Goal: Task Accomplishment & Management: Use online tool/utility

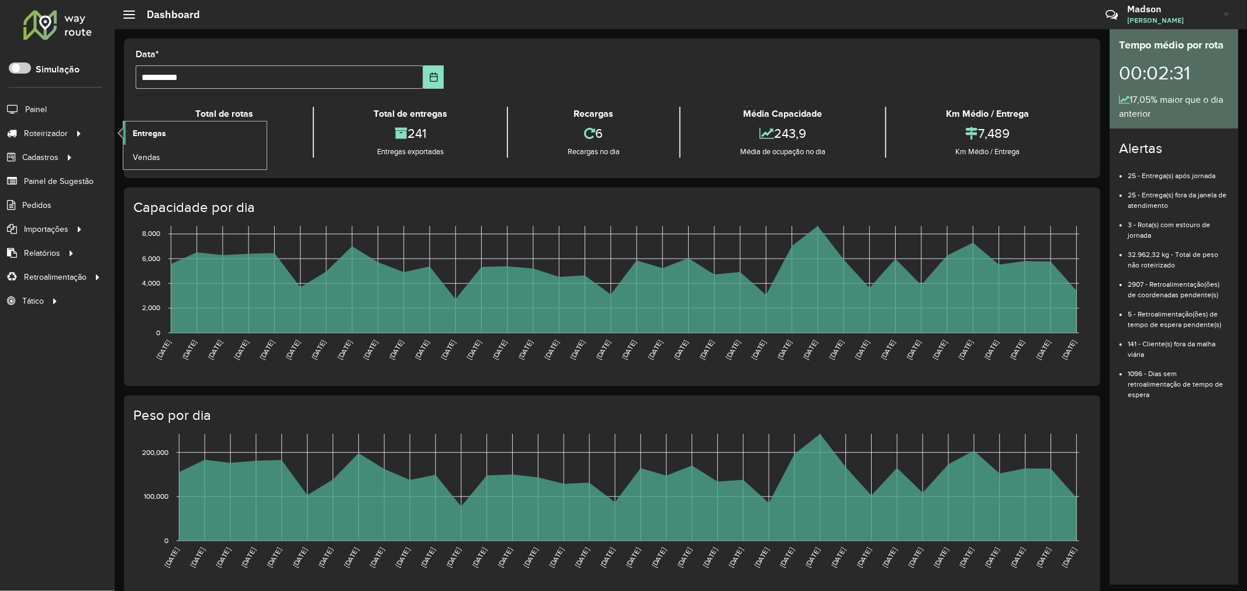
click at [135, 130] on span "Entregas" at bounding box center [149, 133] width 33 height 12
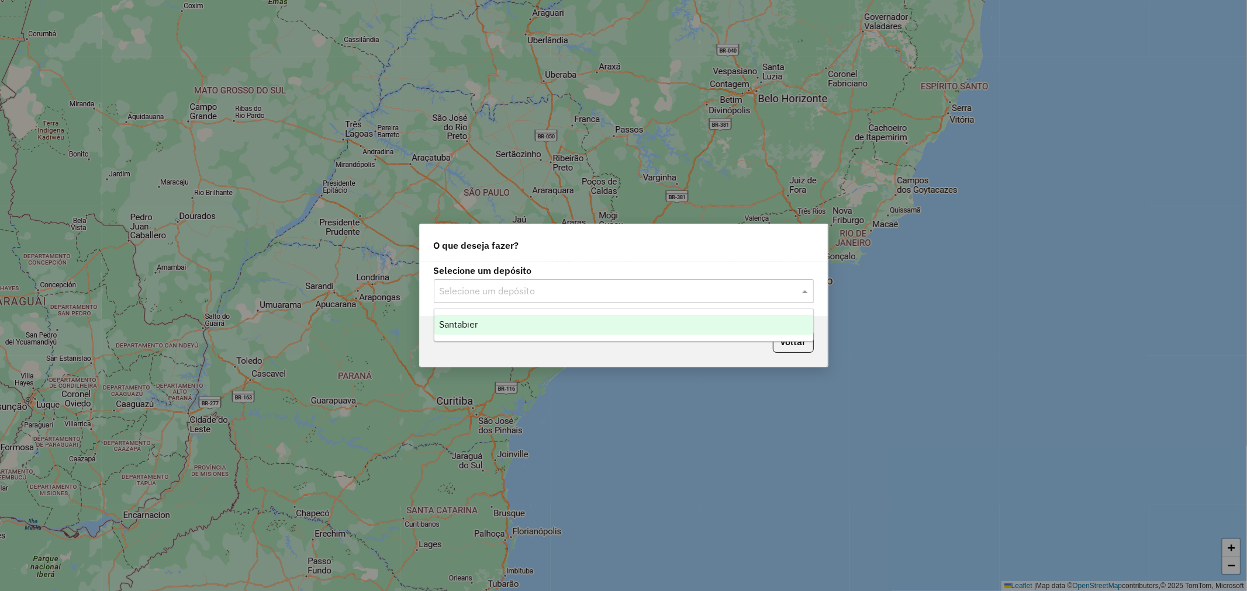
click at [523, 296] on input "text" at bounding box center [612, 292] width 345 height 14
click at [477, 320] on div "Santabier" at bounding box center [623, 325] width 379 height 20
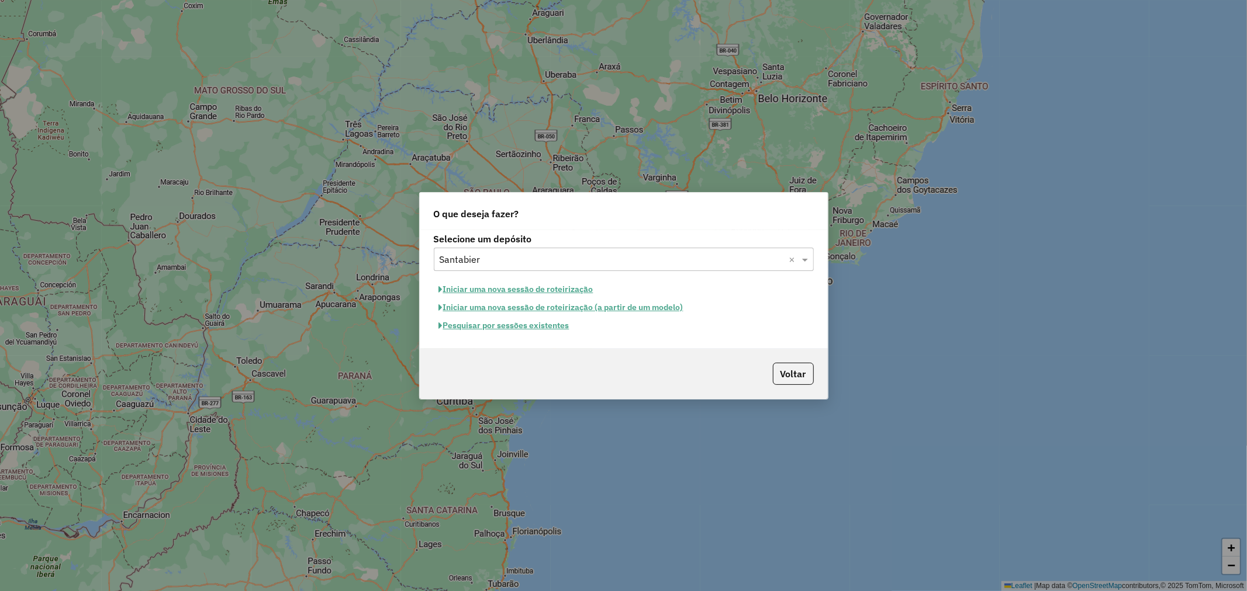
click at [474, 325] on button "Pesquisar por sessões existentes" at bounding box center [504, 326] width 141 height 18
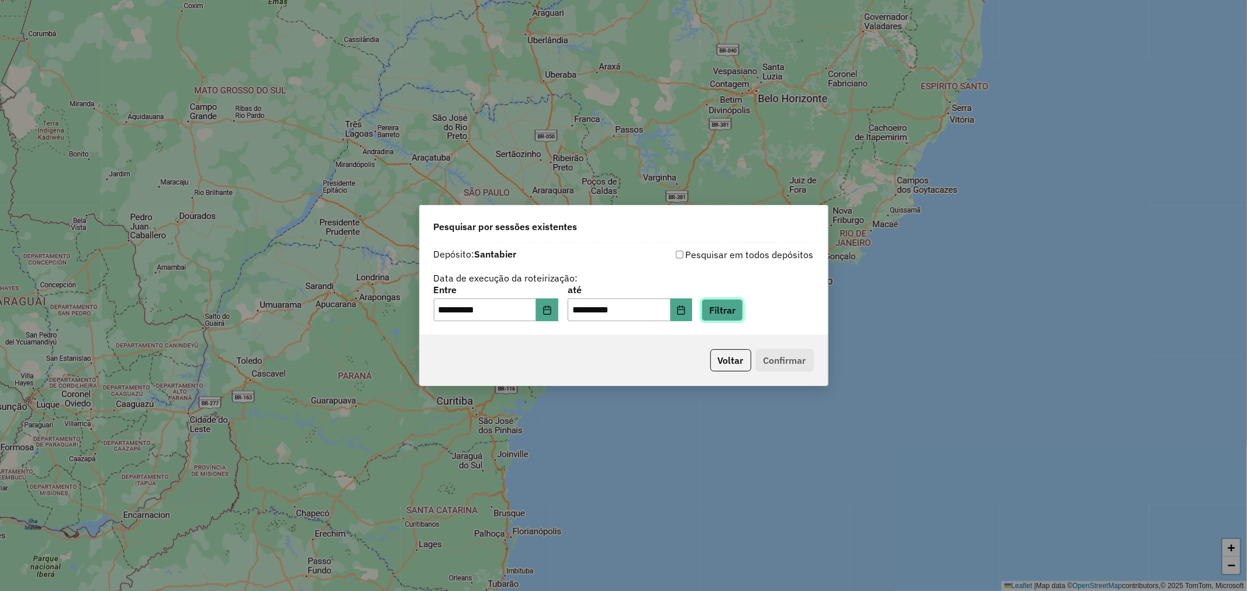
click at [733, 314] on button "Filtrar" at bounding box center [721, 310] width 41 height 22
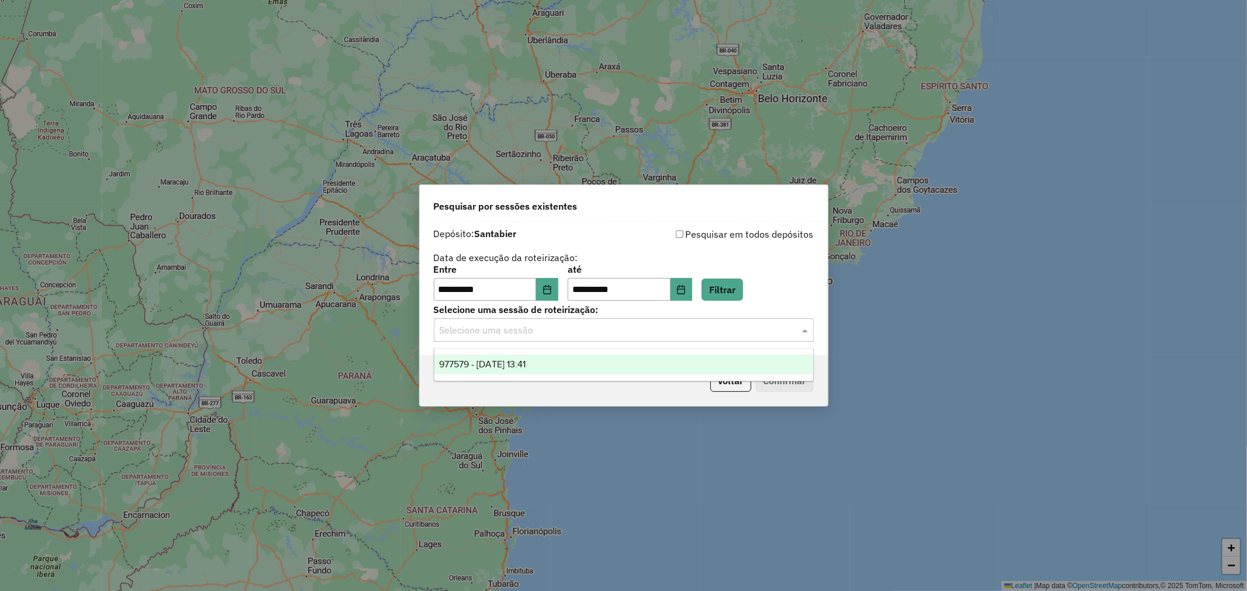
click at [553, 329] on input "text" at bounding box center [612, 331] width 345 height 14
click at [532, 357] on div "977579 - 11/08/2025 13:41" at bounding box center [623, 365] width 379 height 20
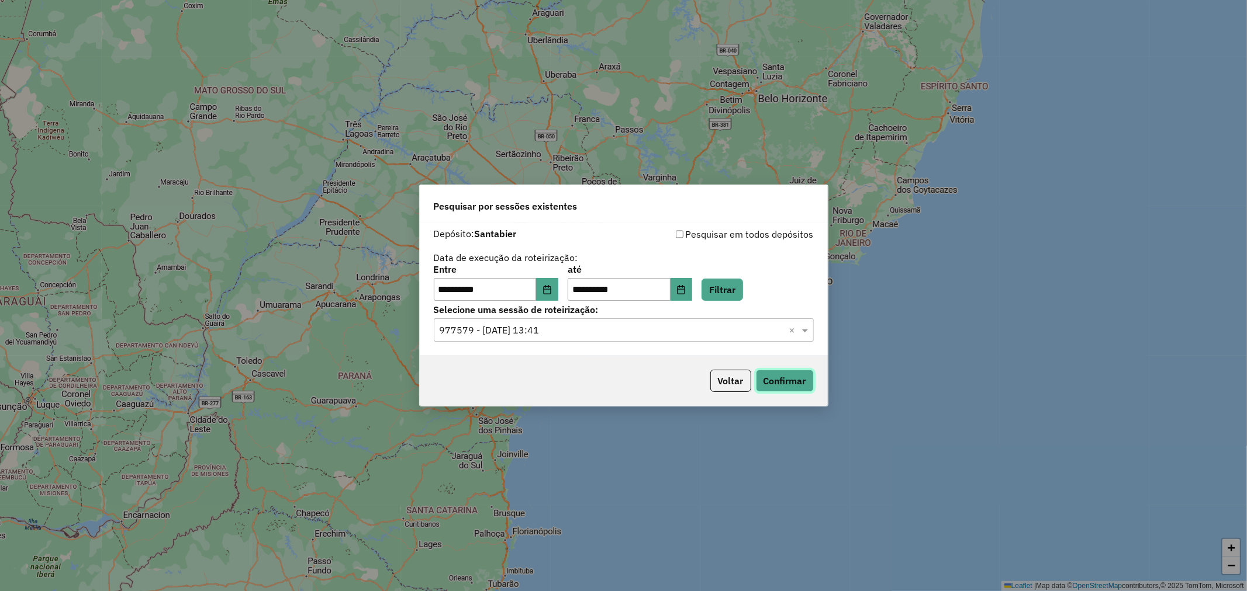
click at [766, 376] on button "Confirmar" at bounding box center [785, 381] width 58 height 22
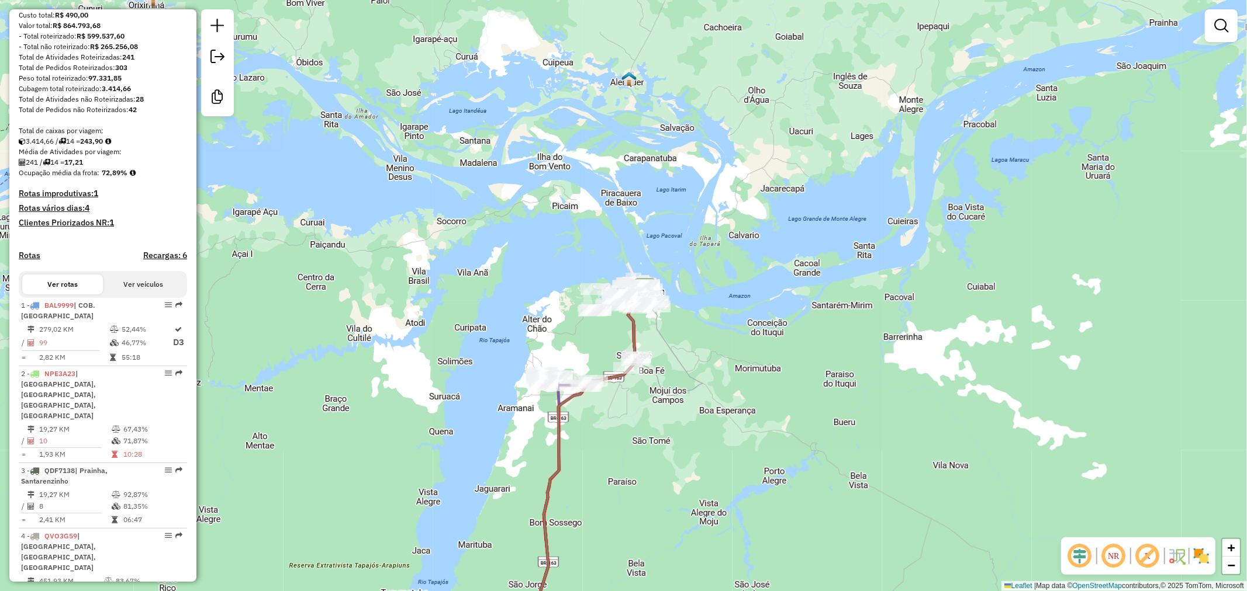
scroll to position [195, 0]
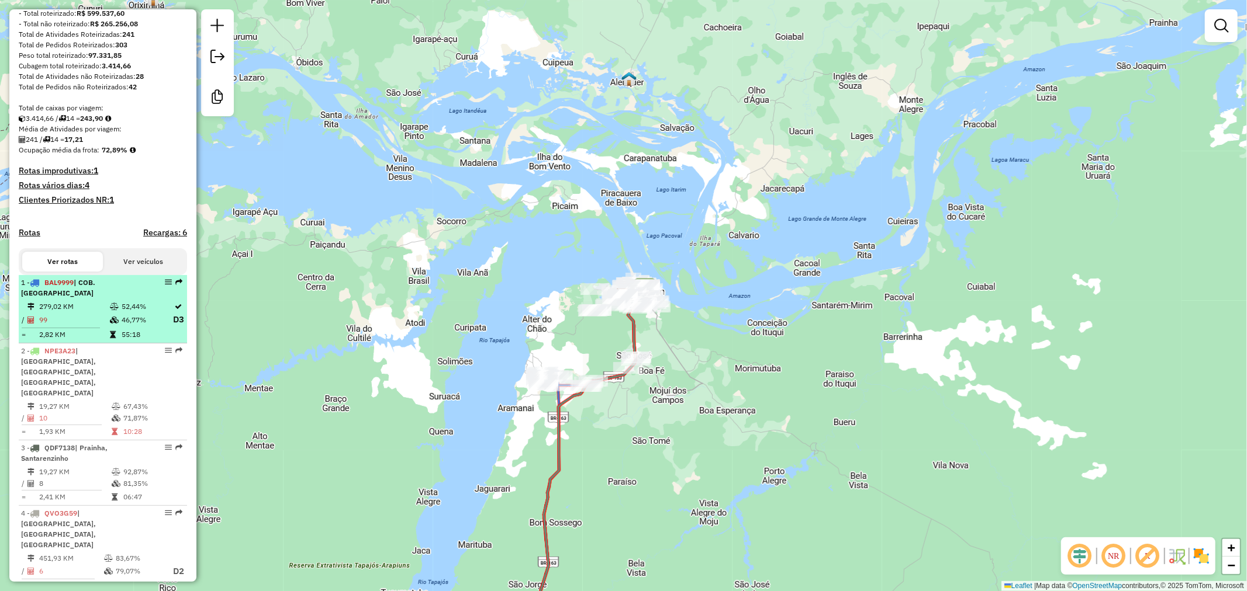
click at [77, 322] on td "99" at bounding box center [74, 320] width 71 height 15
select select "**********"
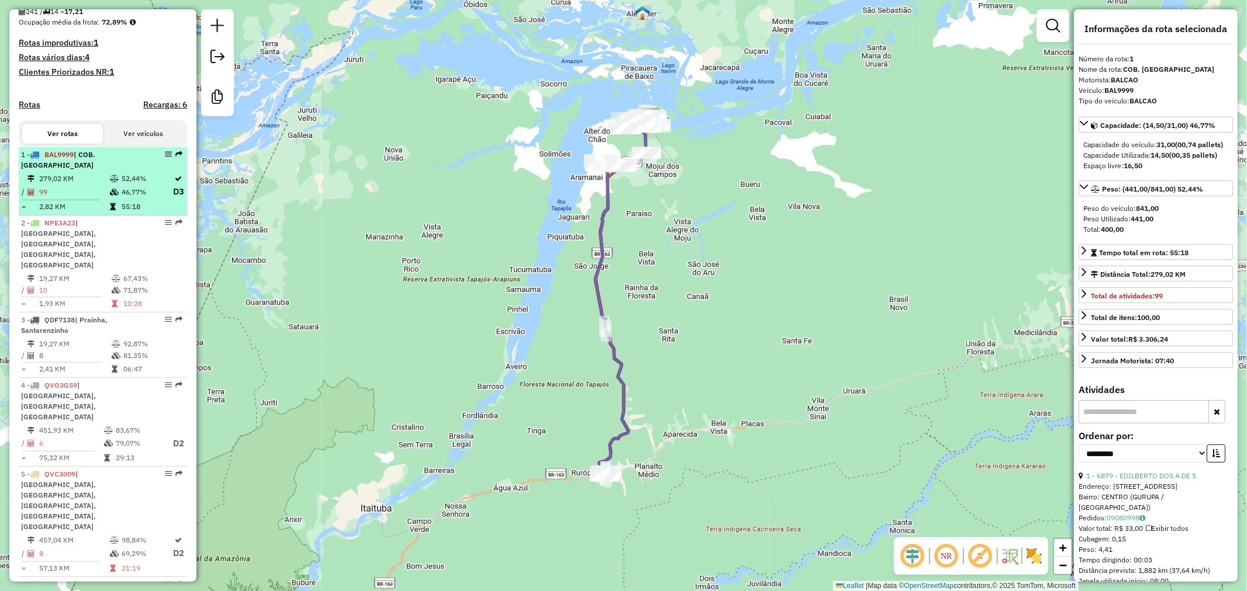
scroll to position [324, 0]
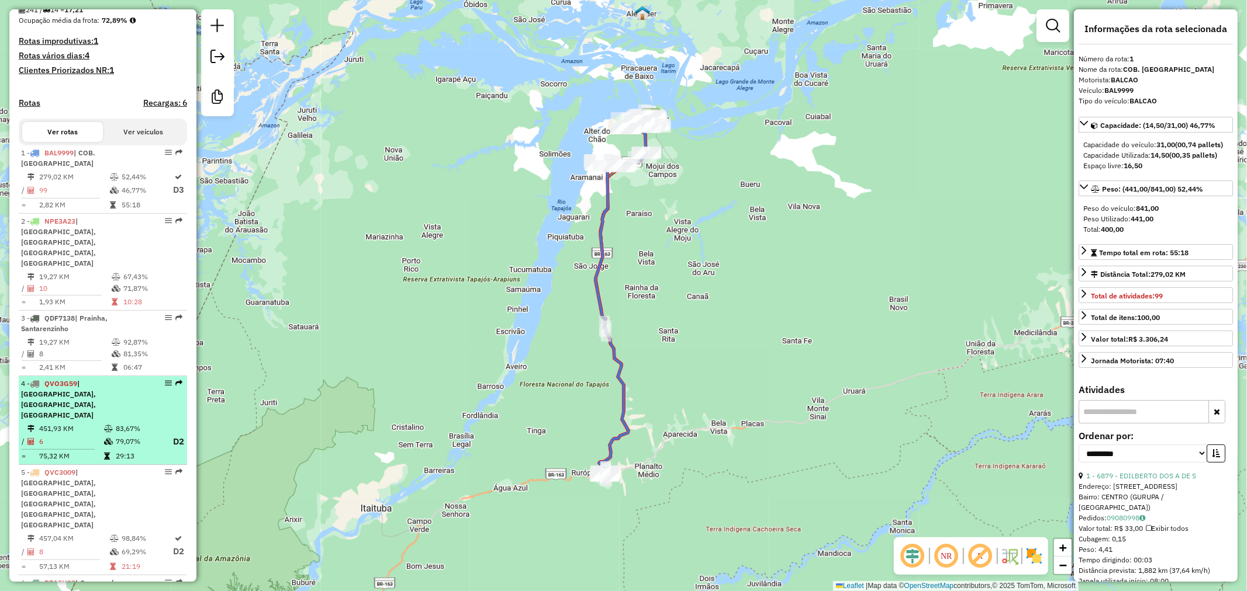
click at [86, 379] on div "4 - QVO3G59 | [GEOGRAPHIC_DATA], [GEOGRAPHIC_DATA], [GEOGRAPHIC_DATA]" at bounding box center [83, 400] width 124 height 42
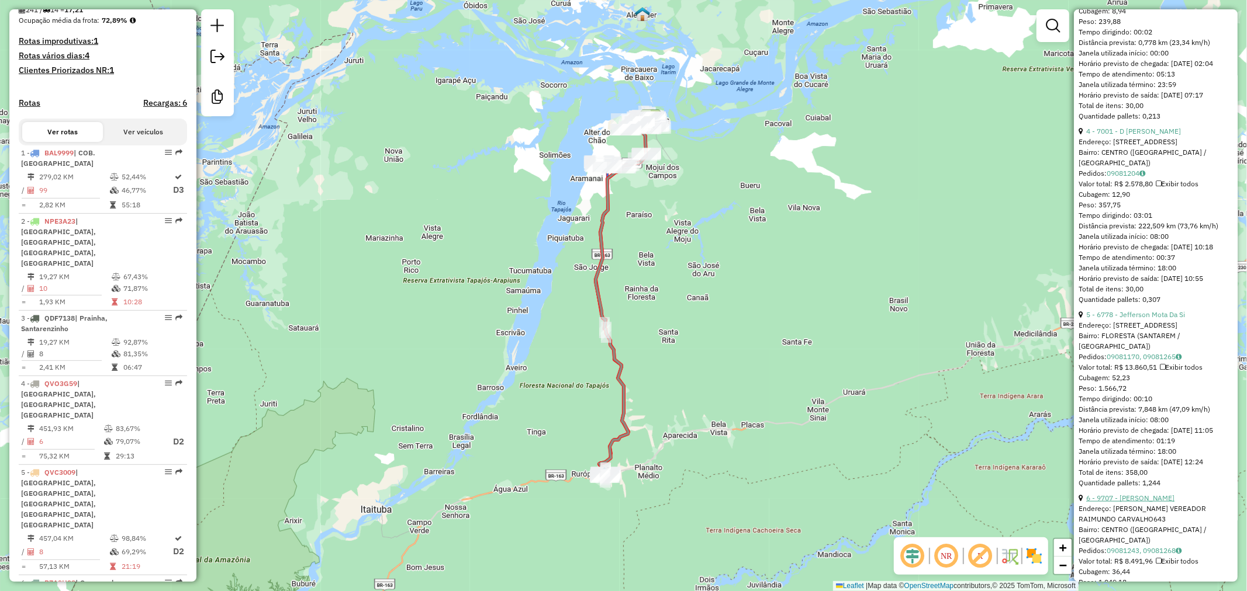
scroll to position [1129, 0]
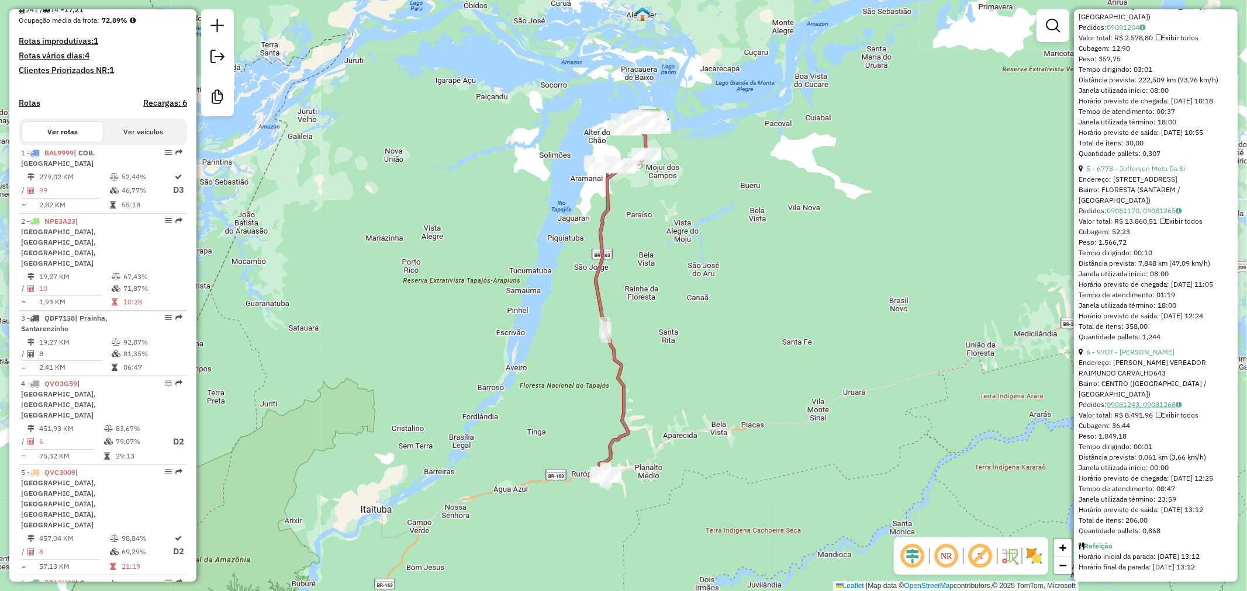
click at [1140, 400] on link "09081243, 09081268" at bounding box center [1143, 404] width 75 height 9
click at [1148, 206] on link "09081170, 09081265" at bounding box center [1143, 210] width 75 height 9
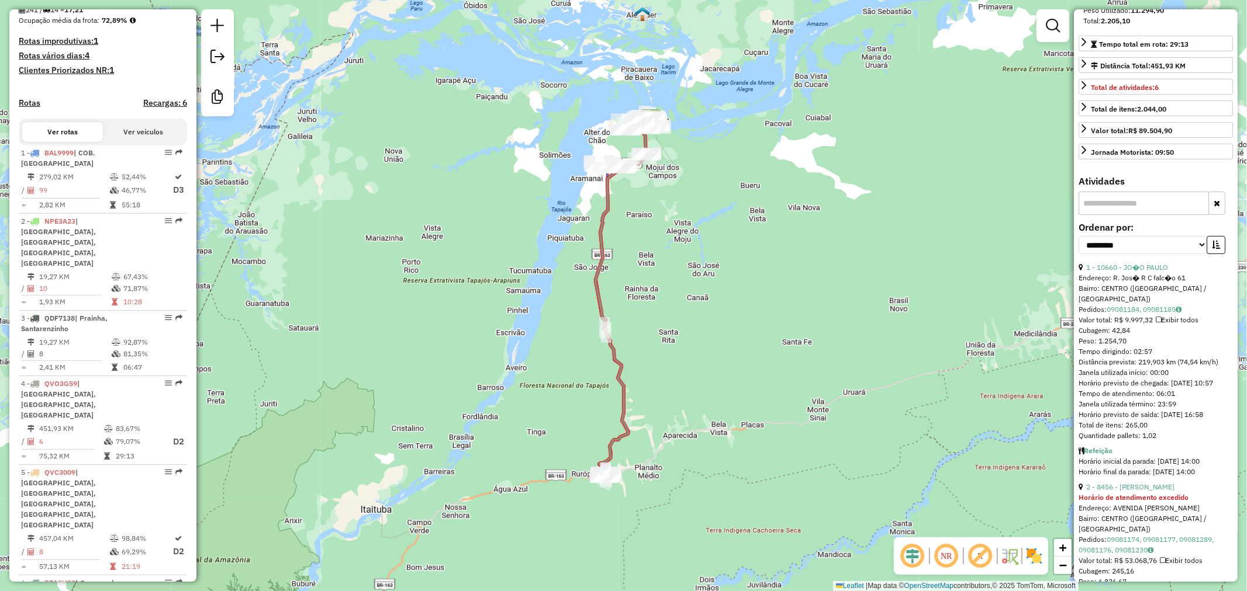
scroll to position [0, 0]
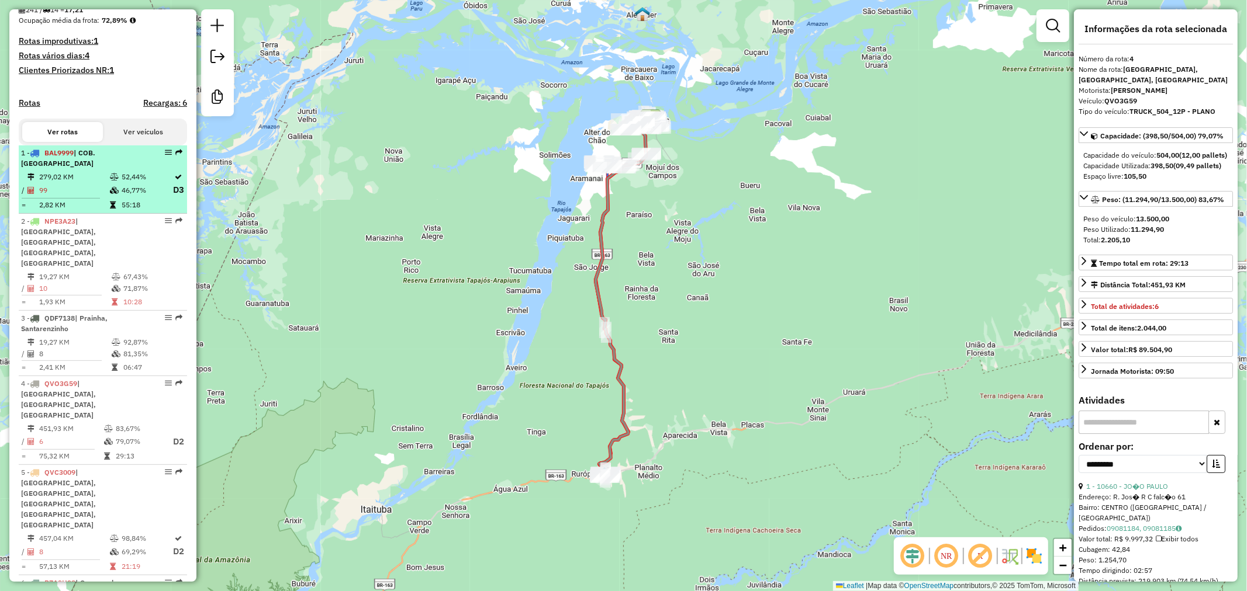
click at [79, 178] on td "279,02 KM" at bounding box center [74, 177] width 71 height 12
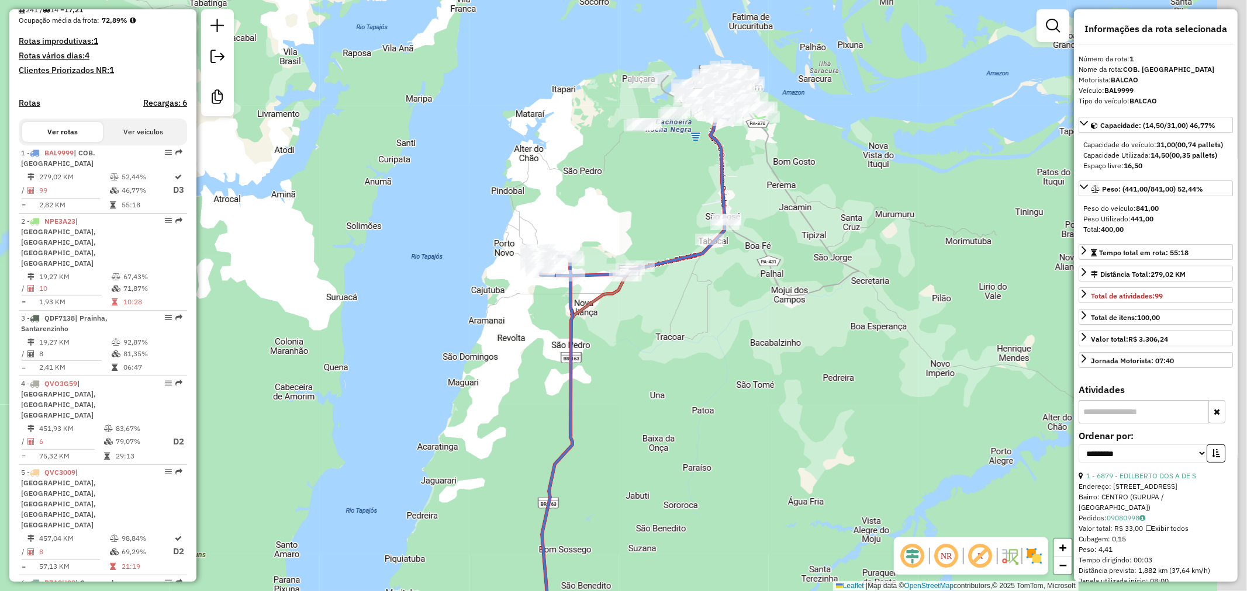
drag, startPoint x: 632, startPoint y: 174, endPoint x: 618, endPoint y: 187, distance: 19.4
click at [618, 187] on div "Janela de atendimento Grade de atendimento Capacidade Transportadoras Veículos …" at bounding box center [623, 295] width 1247 height 591
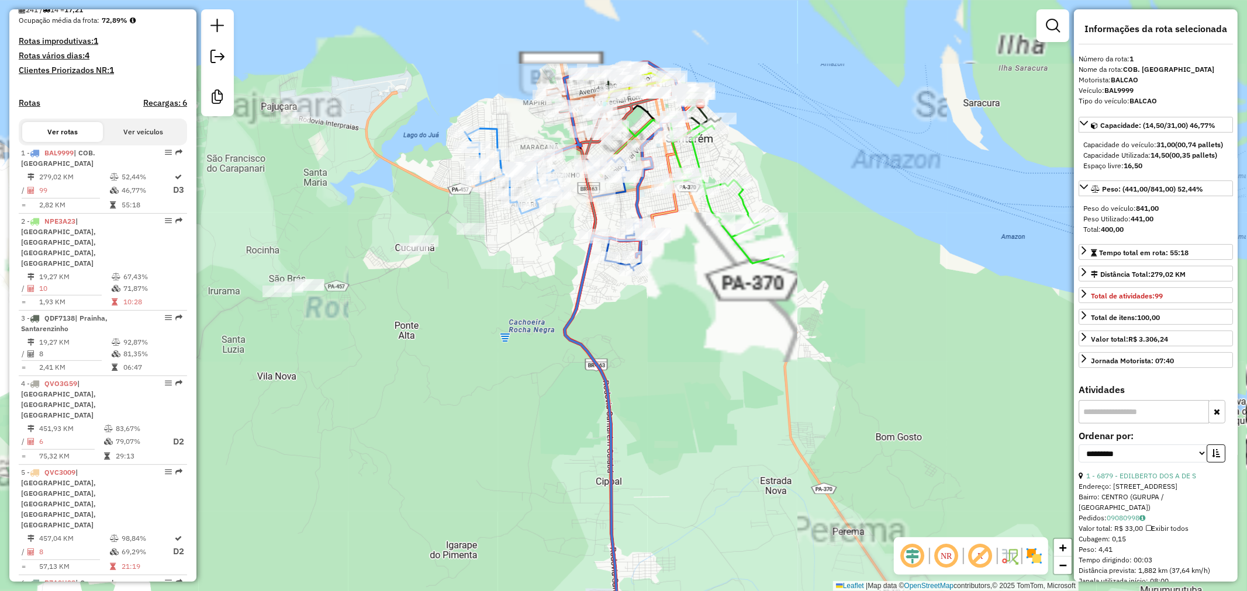
drag, startPoint x: 604, startPoint y: 155, endPoint x: 534, endPoint y: 245, distance: 114.2
click at [534, 245] on div "Janela de atendimento Grade de atendimento Capacidade Transportadoras Veículos …" at bounding box center [623, 295] width 1247 height 591
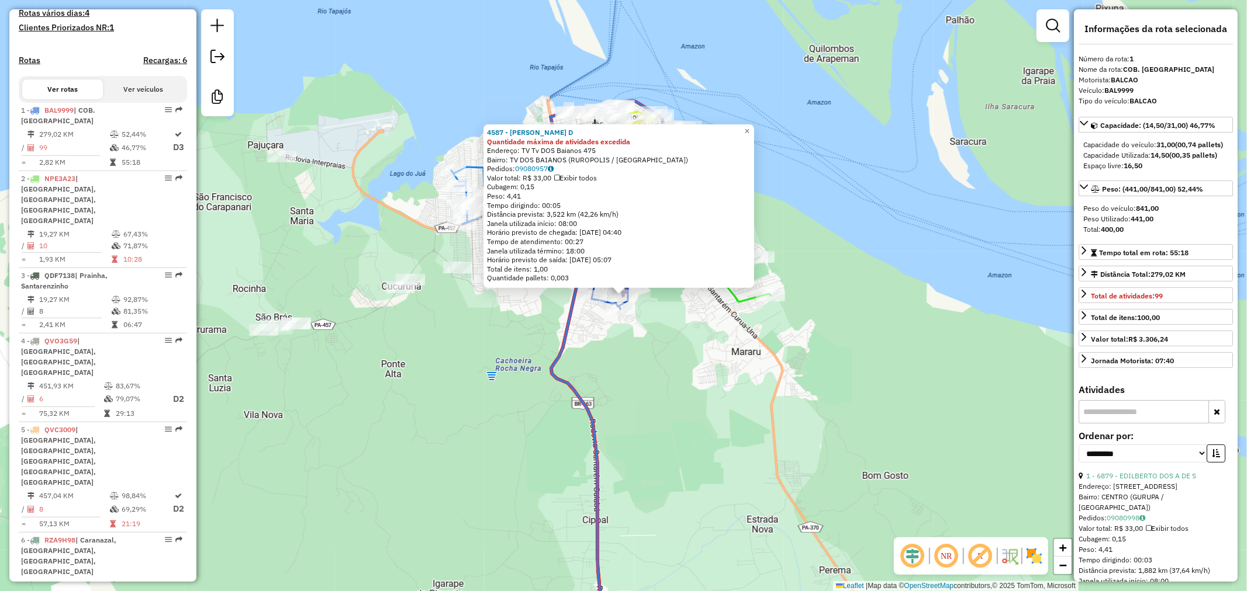
scroll to position [470, 0]
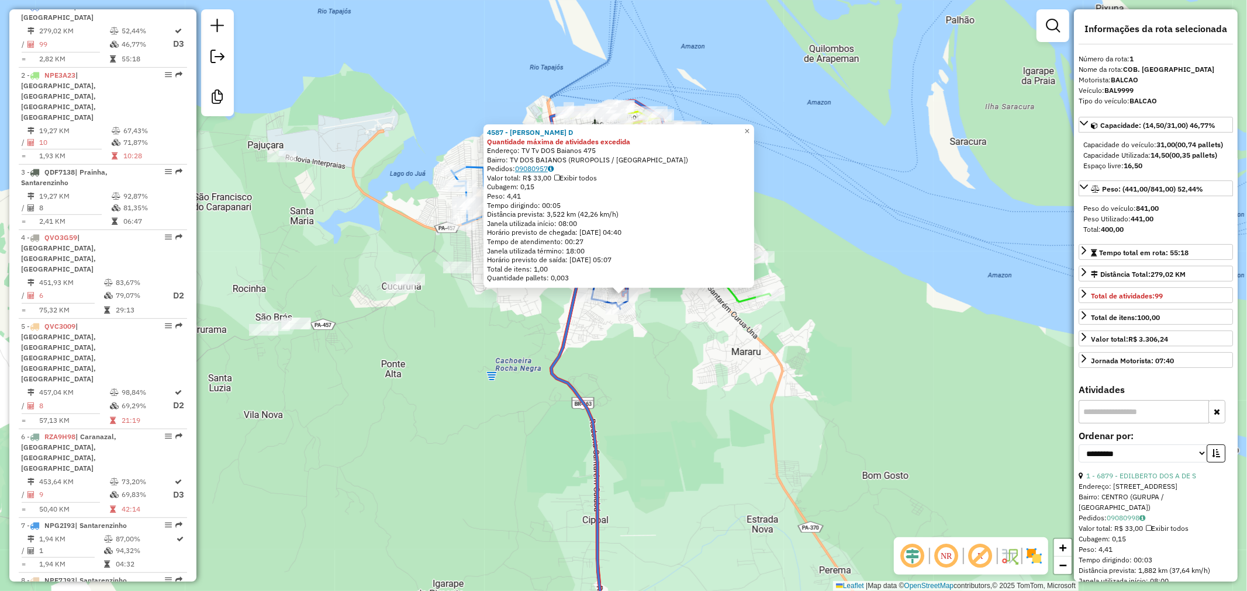
click at [544, 168] on link "09080957" at bounding box center [534, 168] width 39 height 9
click at [571, 465] on div "4587 - [PERSON_NAME] D Quantidade máxima de atividades excedida Endereço: TV Tv…" at bounding box center [623, 295] width 1247 height 591
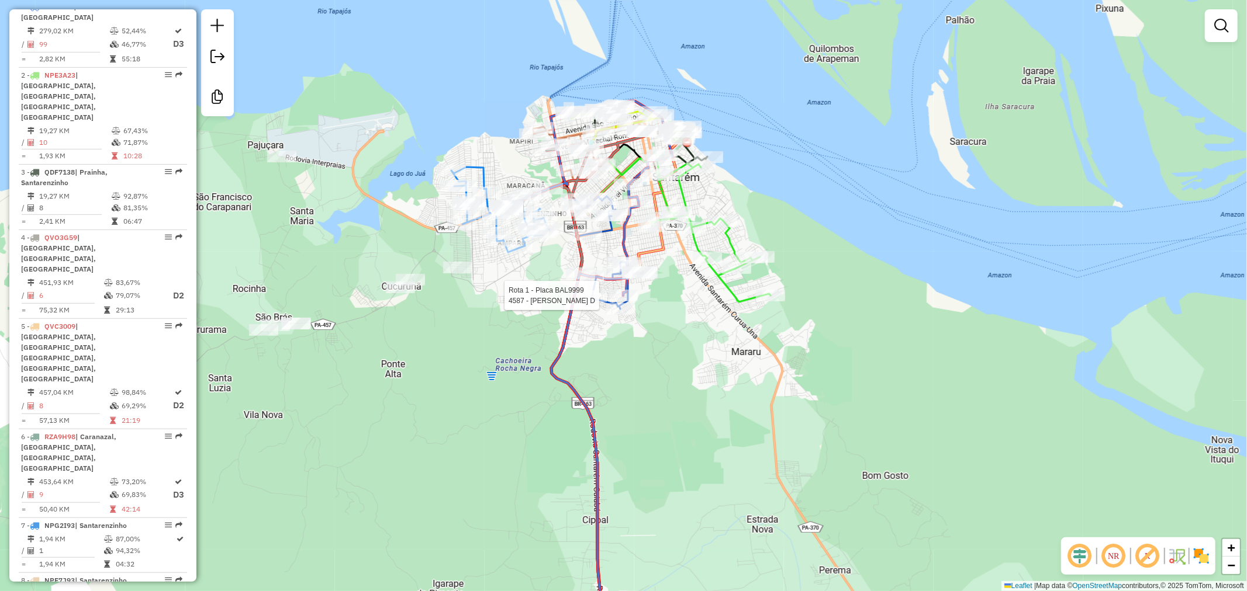
select select "**********"
